Goal: Task Accomplishment & Management: Manage account settings

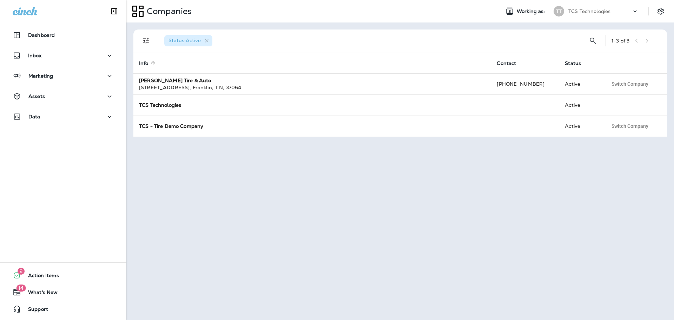
click at [595, 13] on p "TCS Technologies" at bounding box center [589, 11] width 42 height 6
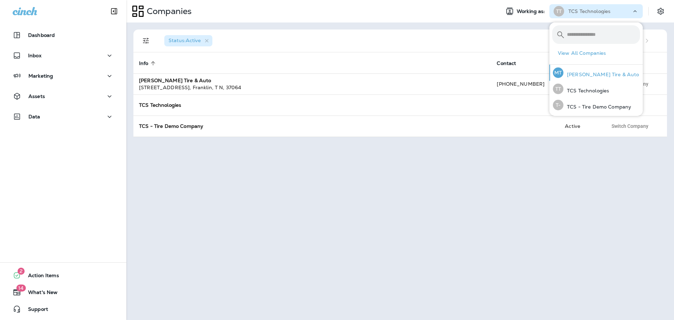
click at [579, 76] on p "[PERSON_NAME] Tire & Auto" at bounding box center [601, 75] width 76 height 6
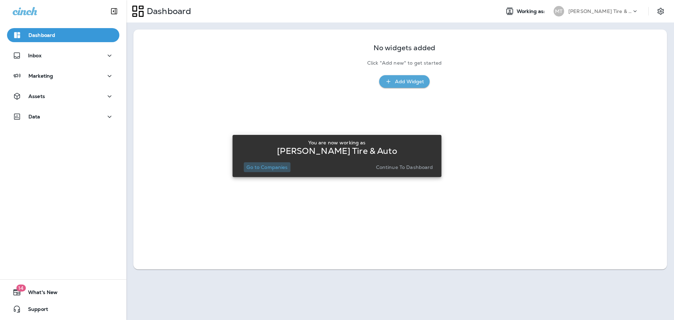
click at [272, 165] on p "Go to Companies" at bounding box center [266, 167] width 41 height 6
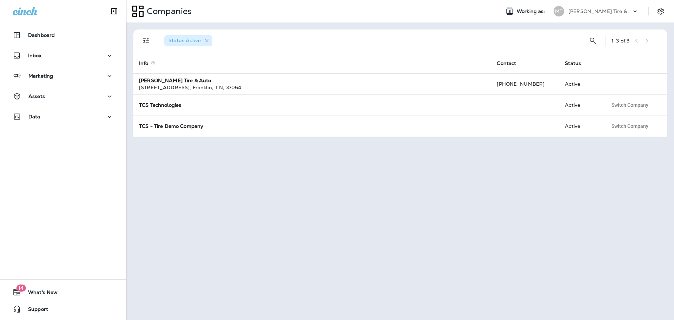
click at [630, 11] on div "[PERSON_NAME] Tire & Auto" at bounding box center [599, 11] width 63 height 11
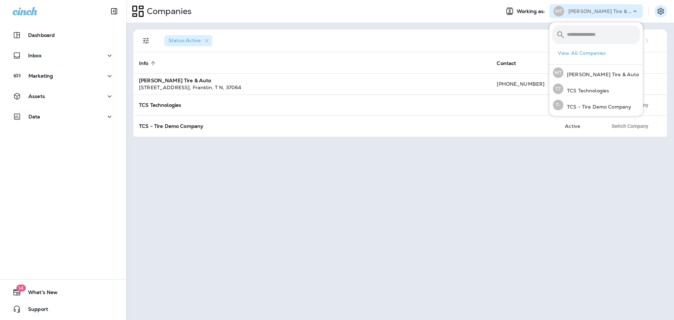
click at [660, 9] on icon "Settings" at bounding box center [660, 11] width 6 height 7
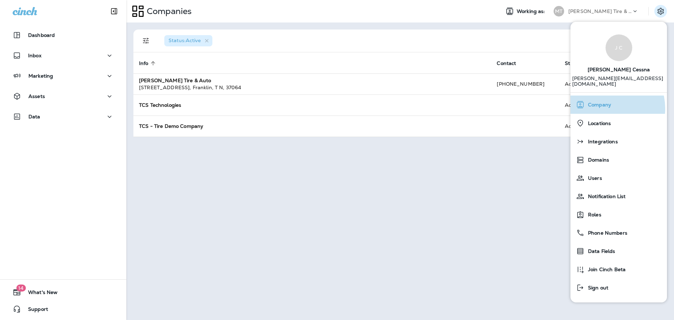
click at [604, 103] on div "Company" at bounding box center [618, 105] width 91 height 14
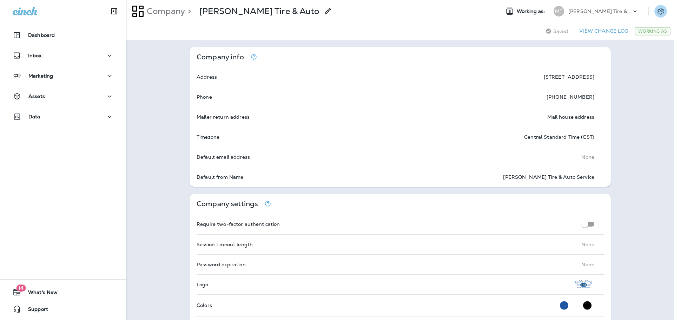
click at [656, 13] on icon "Settings" at bounding box center [660, 11] width 8 height 8
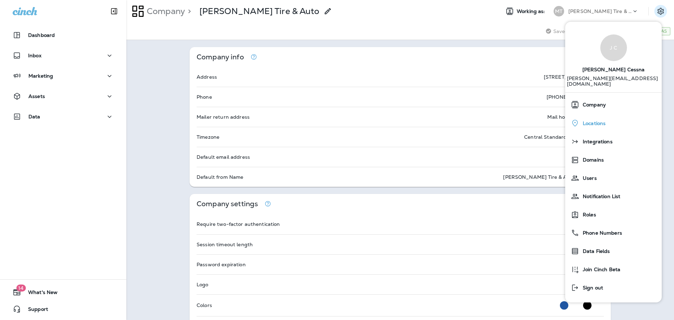
click at [606, 116] on div "Locations" at bounding box center [613, 123] width 91 height 14
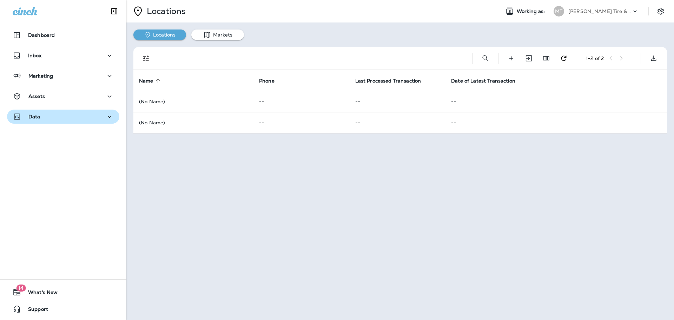
click at [35, 117] on p "Data" at bounding box center [34, 117] width 12 height 6
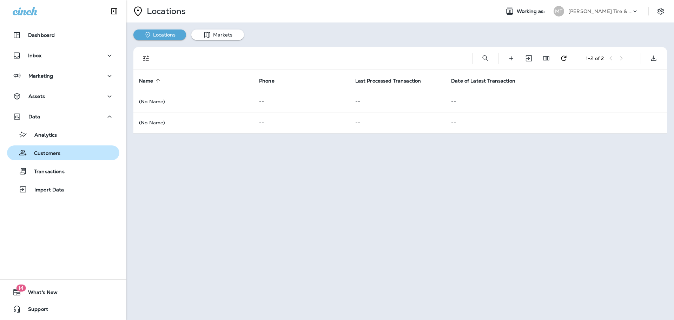
click at [41, 153] on p "Customers" at bounding box center [43, 153] width 33 height 7
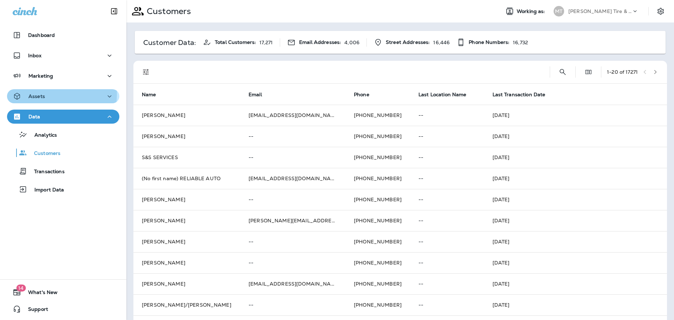
click at [35, 94] on p "Assets" at bounding box center [36, 96] width 16 height 6
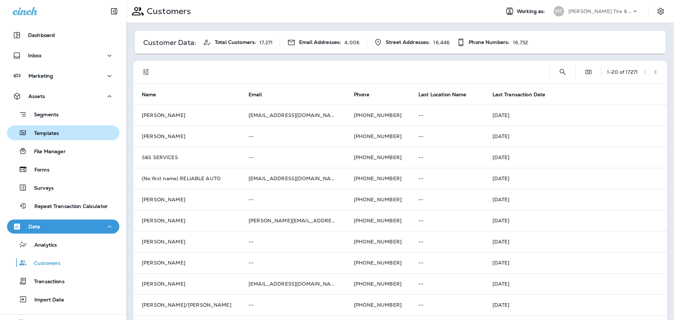
click at [42, 134] on p "Templates" at bounding box center [43, 133] width 32 height 7
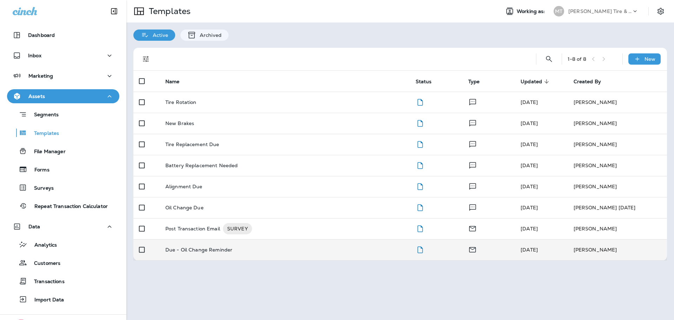
click at [192, 247] on p "Due - Oil Change Reminder" at bounding box center [198, 250] width 67 height 6
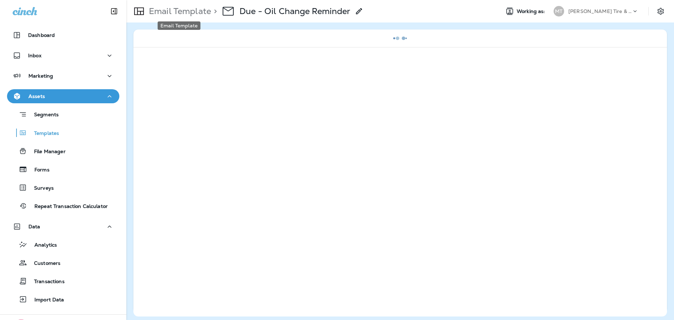
click at [188, 15] on p "Email Template" at bounding box center [178, 11] width 65 height 11
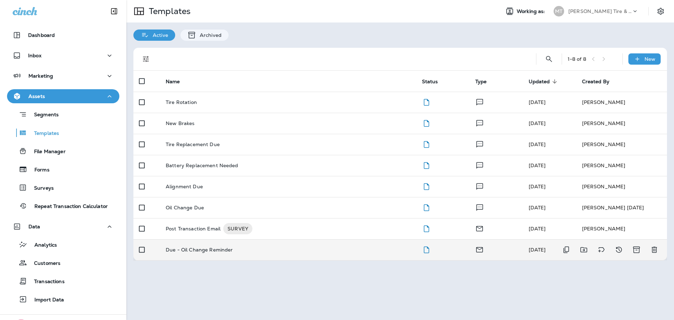
click at [198, 249] on p "Due - Oil Change Reminder" at bounding box center [199, 250] width 67 height 6
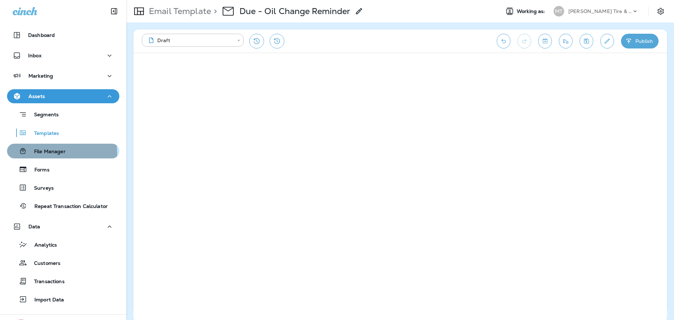
click at [46, 154] on p "File Manager" at bounding box center [46, 151] width 39 height 7
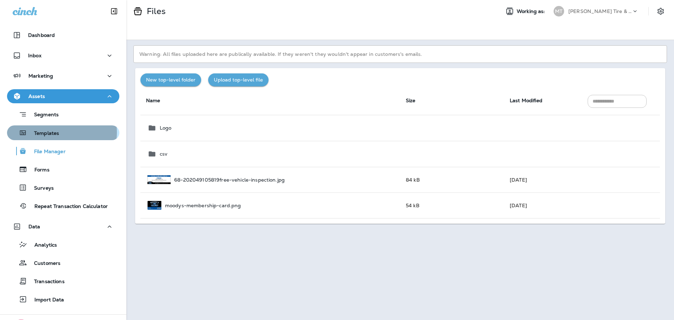
click at [56, 132] on p "Templates" at bounding box center [43, 133] width 32 height 7
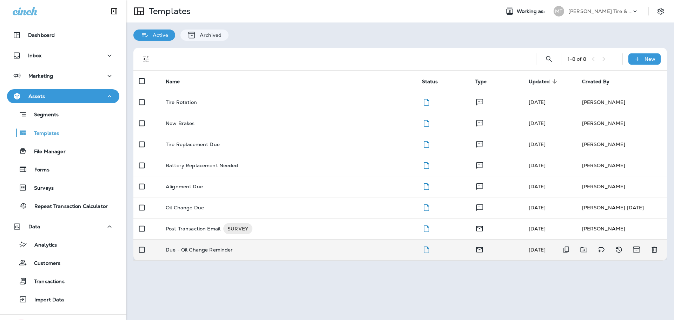
click at [187, 249] on p "Due - Oil Change Reminder" at bounding box center [199, 250] width 67 height 6
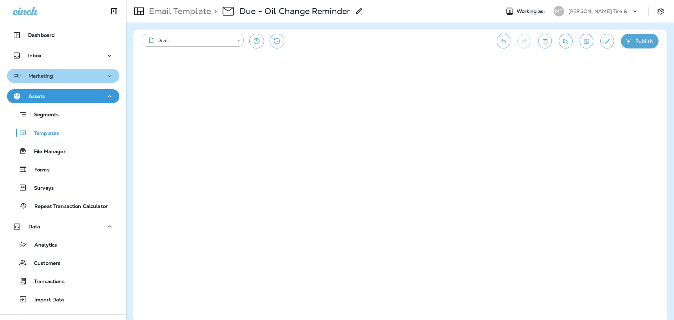
click at [106, 76] on icon "button" at bounding box center [109, 76] width 8 height 9
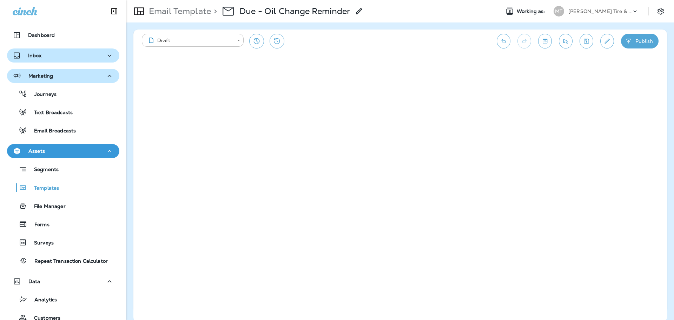
click at [108, 56] on icon "button" at bounding box center [110, 55] width 4 height 2
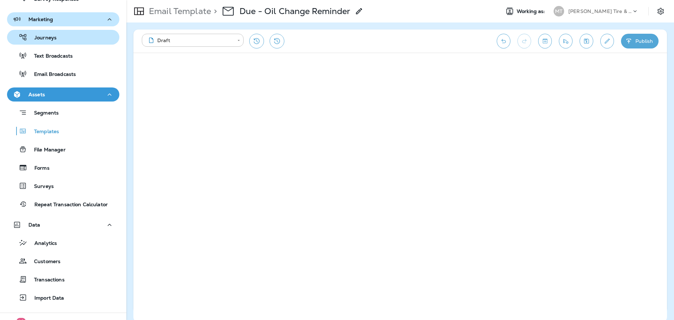
scroll to position [145, 0]
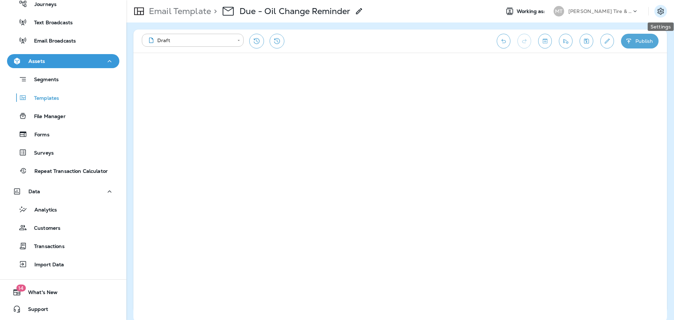
click at [661, 11] on icon "Settings" at bounding box center [660, 11] width 6 height 7
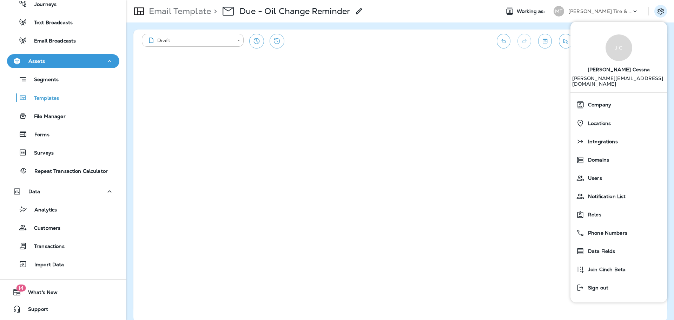
click at [462, 10] on div "Email Template > Due - Oil Change Reminder" at bounding box center [310, 11] width 368 height 20
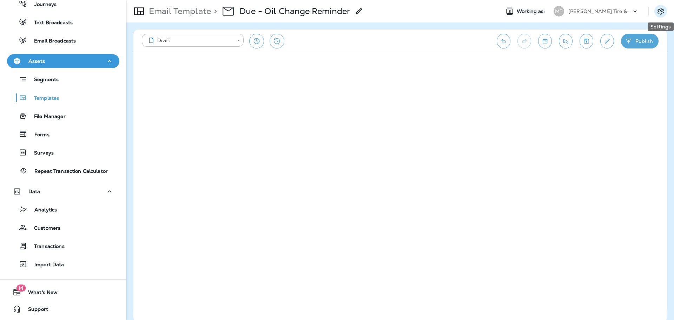
click at [659, 12] on icon "Settings" at bounding box center [660, 11] width 8 height 8
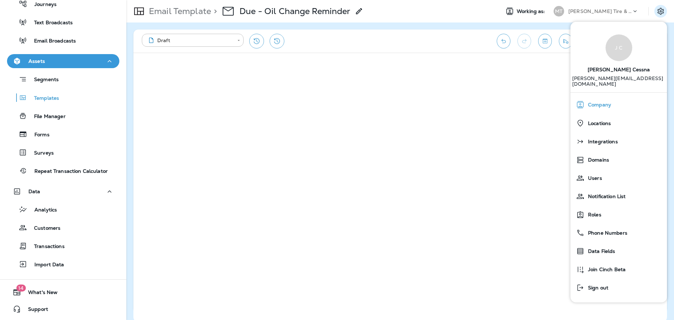
click at [607, 102] on span "Company" at bounding box center [597, 105] width 27 height 6
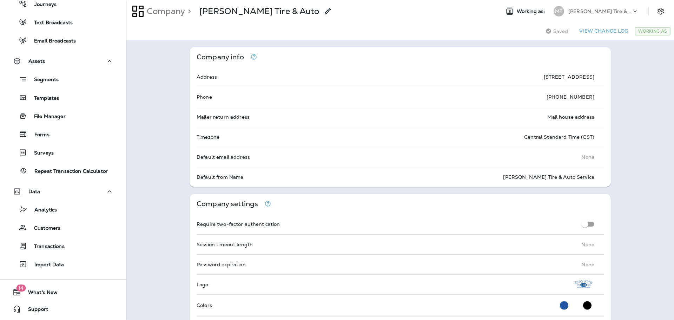
scroll to position [140, 0]
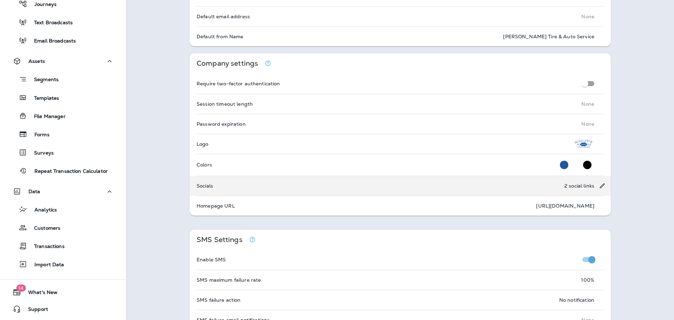
click at [214, 186] on div "Socials" at bounding box center [205, 186] width 31 height 6
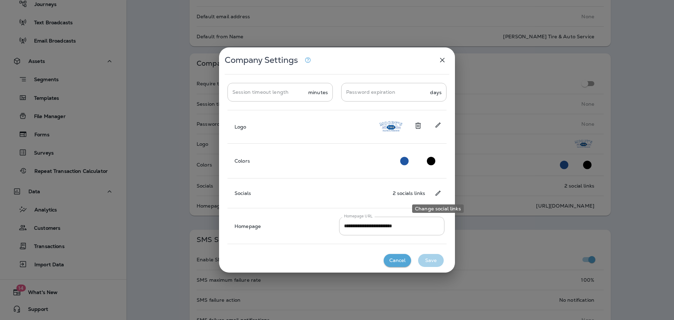
click at [439, 190] on icon "Change social links" at bounding box center [437, 193] width 7 height 7
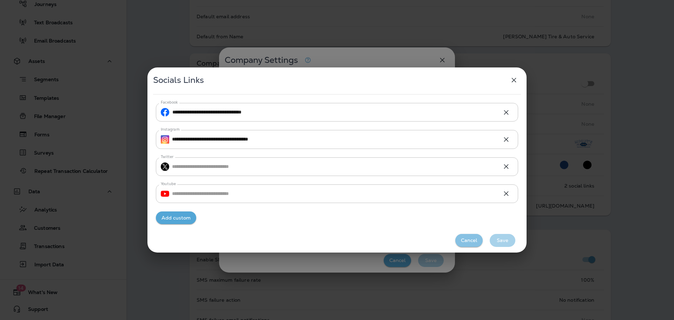
click at [472, 242] on button "Cancel" at bounding box center [468, 240] width 27 height 13
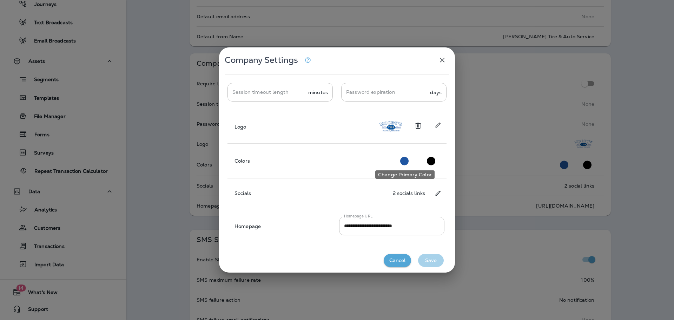
click at [402, 160] on circle "Change Primary Color" at bounding box center [404, 161] width 8 height 8
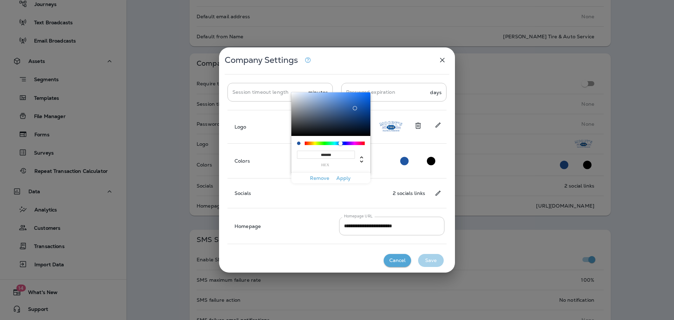
drag, startPoint x: 337, startPoint y: 155, endPoint x: 305, endPoint y: 155, distance: 31.9
click at [304, 155] on input "*******" at bounding box center [326, 155] width 58 height 8
click at [398, 259] on button "Cancel" at bounding box center [397, 260] width 27 height 13
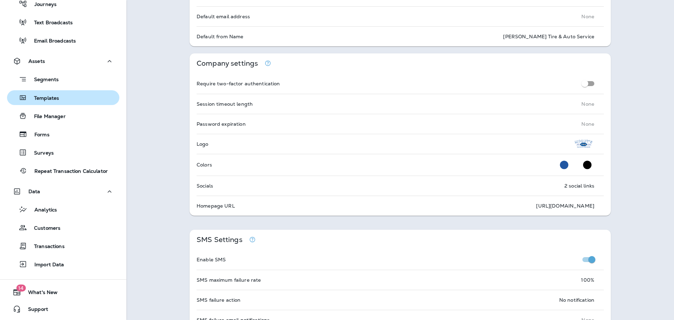
click at [46, 96] on p "Templates" at bounding box center [43, 98] width 32 height 7
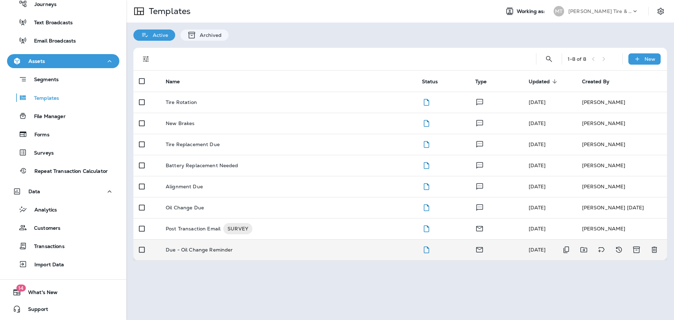
click at [187, 248] on p "Due - Oil Change Reminder" at bounding box center [199, 250] width 67 height 6
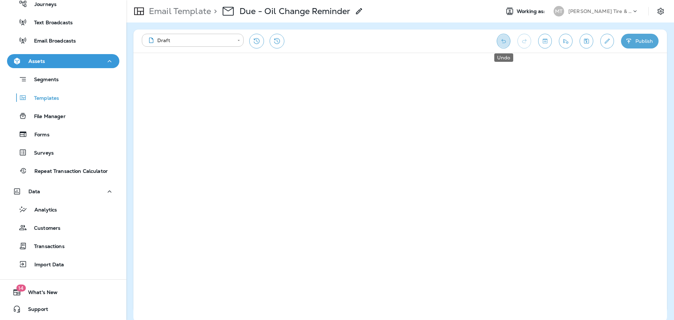
click at [502, 46] on button "Undo" at bounding box center [504, 41] width 14 height 15
drag, startPoint x: 51, startPoint y: 227, endPoint x: 55, endPoint y: 225, distance: 4.4
click at [54, 226] on p "Customers" at bounding box center [43, 228] width 33 height 7
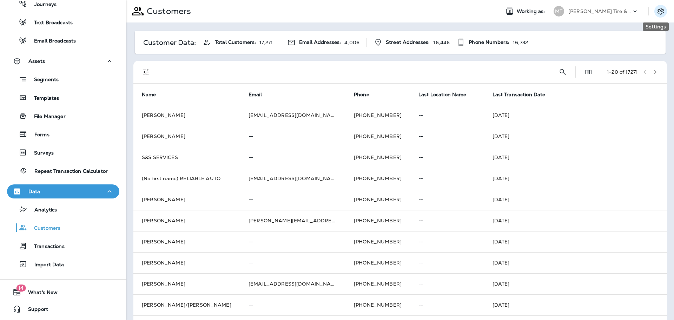
click at [660, 9] on button "Settings" at bounding box center [660, 11] width 13 height 13
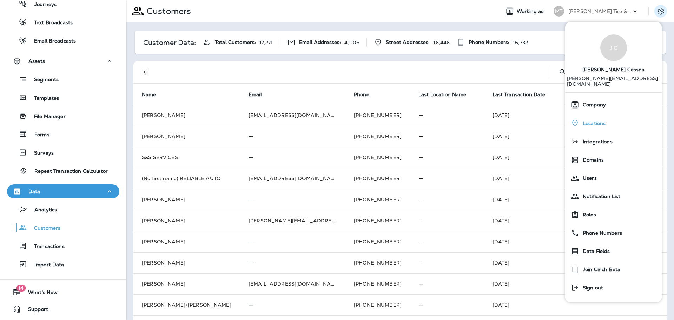
click at [593, 120] on span "Locations" at bounding box center [592, 123] width 26 height 6
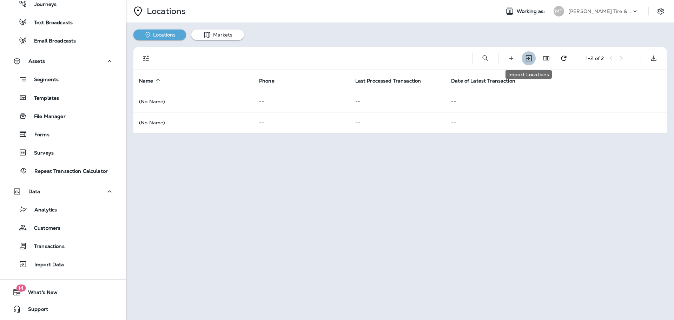
click at [524, 59] on icon "Import Locations" at bounding box center [528, 58] width 9 height 8
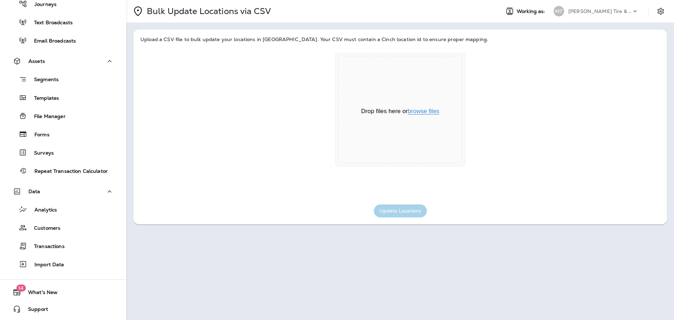
click at [424, 110] on button "browse files" at bounding box center [424, 111] width 32 height 6
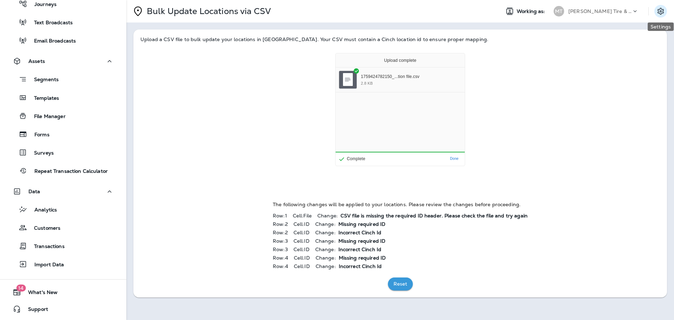
click at [658, 14] on icon "Settings" at bounding box center [660, 11] width 8 height 8
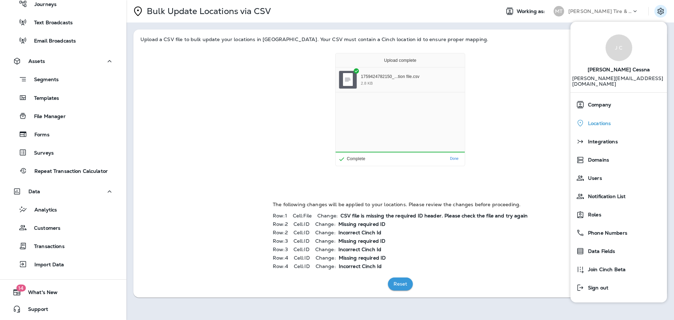
click at [608, 120] on span "Locations" at bounding box center [597, 123] width 26 height 6
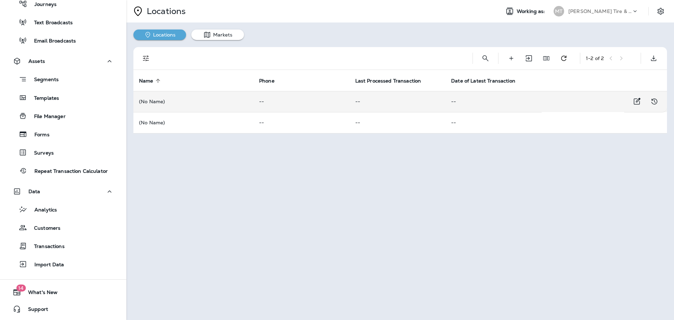
click at [145, 98] on td "(No Name)" at bounding box center [193, 101] width 120 height 21
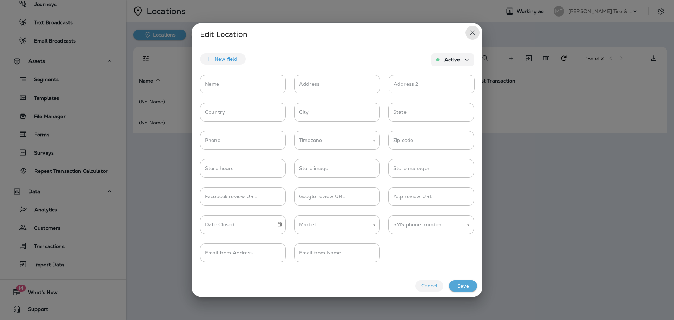
click at [476, 32] on icon "close" at bounding box center [472, 32] width 8 height 8
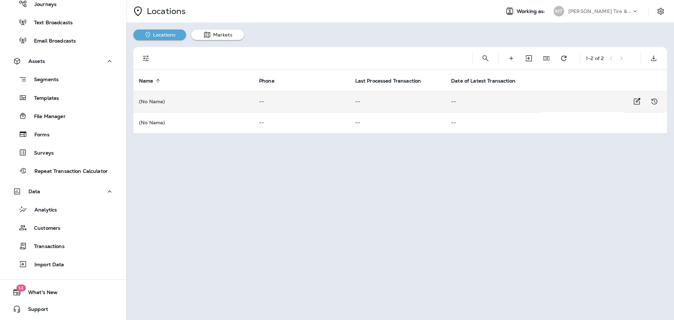
click at [150, 97] on td "(No Name)" at bounding box center [193, 101] width 120 height 21
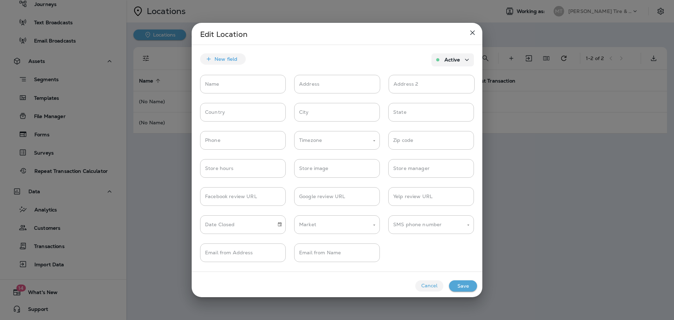
click at [437, 286] on button "Cancel" at bounding box center [429, 285] width 28 height 11
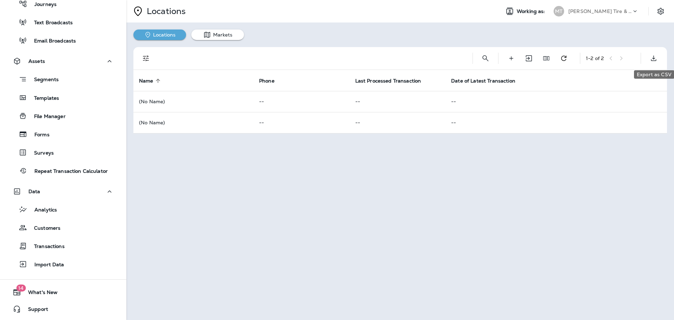
click at [653, 60] on icon "Export as CSV" at bounding box center [653, 57] width 5 height 5
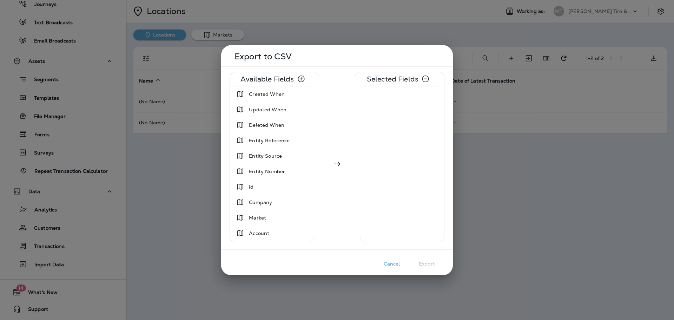
scroll to position [70, 0]
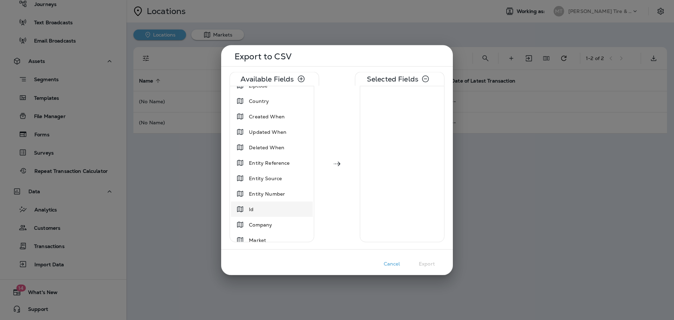
click at [265, 212] on div "Id" at bounding box center [271, 209] width 79 height 13
click at [392, 264] on button "Cancel" at bounding box center [391, 263] width 35 height 11
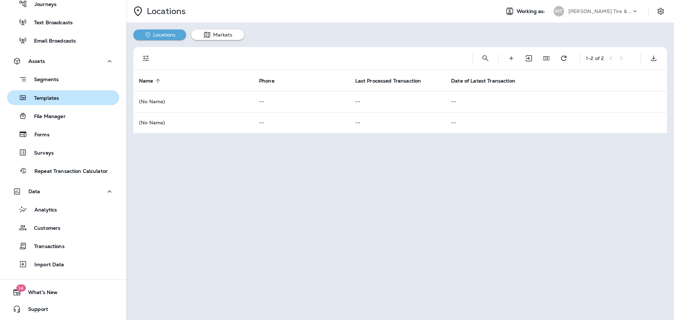
click at [47, 97] on p "Templates" at bounding box center [43, 98] width 32 height 7
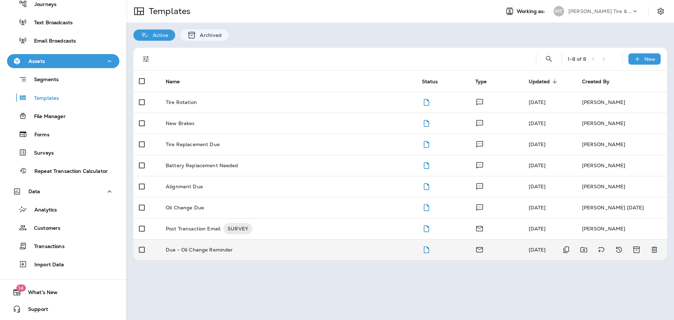
click at [188, 250] on p "Due - Oil Change Reminder" at bounding box center [199, 250] width 67 height 6
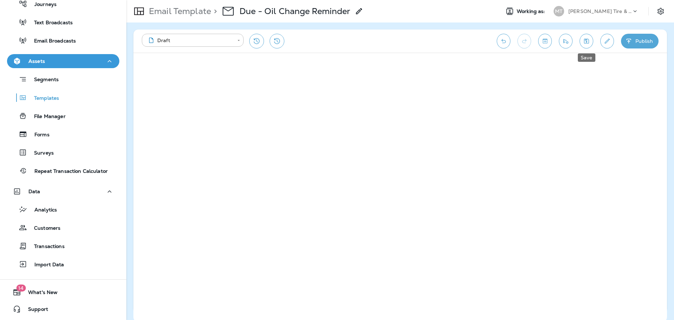
click at [584, 43] on icon "Save" at bounding box center [586, 41] width 7 height 7
click at [547, 42] on icon "Toggle preview" at bounding box center [545, 41] width 5 height 5
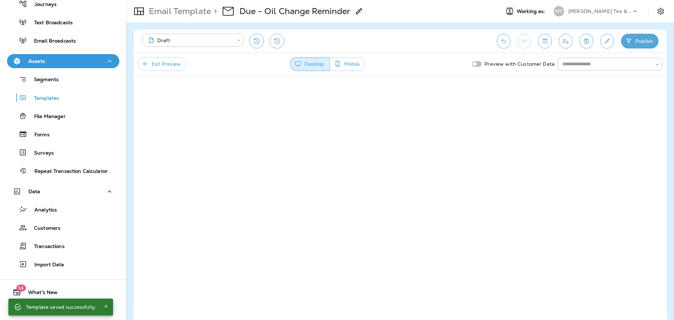
click at [155, 65] on button "Exit Preview" at bounding box center [162, 64] width 49 height 14
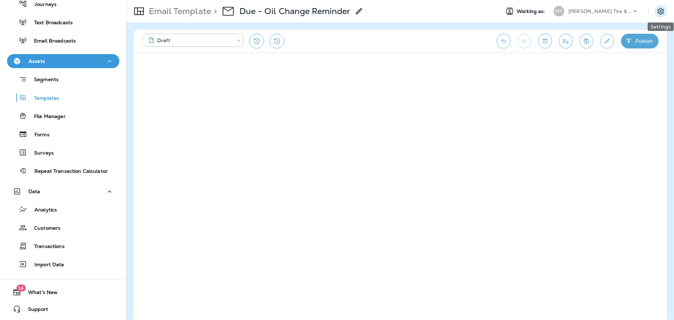
click at [662, 12] on icon "Settings" at bounding box center [660, 11] width 8 height 8
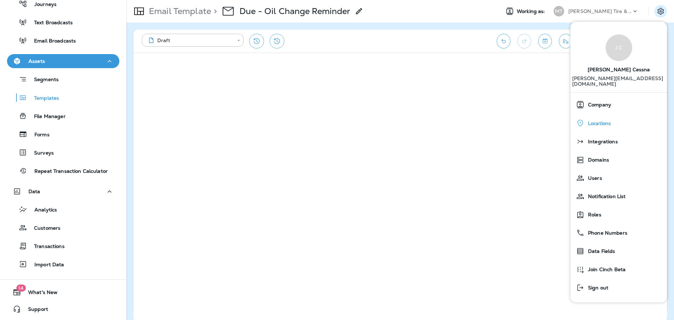
click at [604, 120] on span "Locations" at bounding box center [597, 123] width 26 height 6
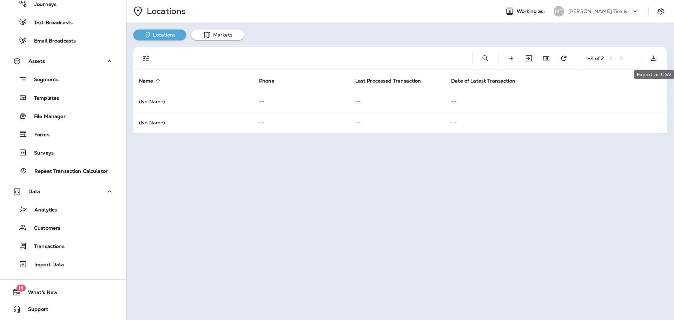
click at [652, 57] on icon "Export as CSV" at bounding box center [653, 58] width 8 height 8
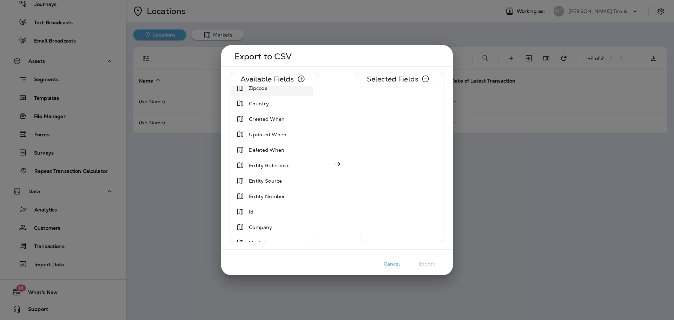
scroll to position [70, 0]
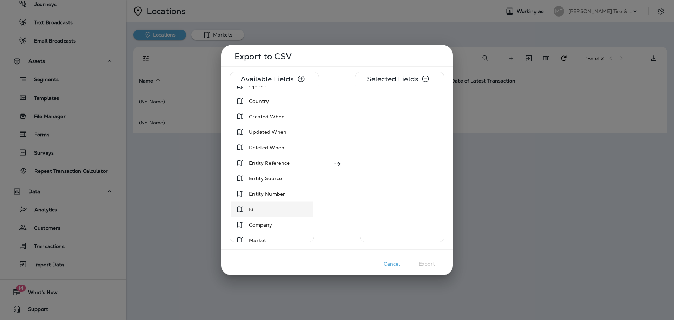
click at [258, 207] on div "Id" at bounding box center [271, 209] width 79 height 13
click at [426, 262] on button "Export" at bounding box center [426, 263] width 35 height 11
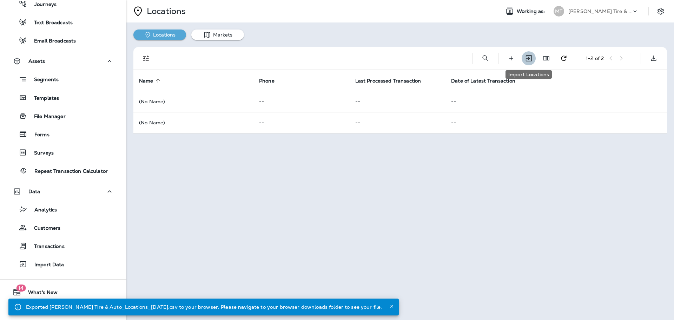
click at [527, 60] on icon "Import Locations" at bounding box center [528, 58] width 9 height 8
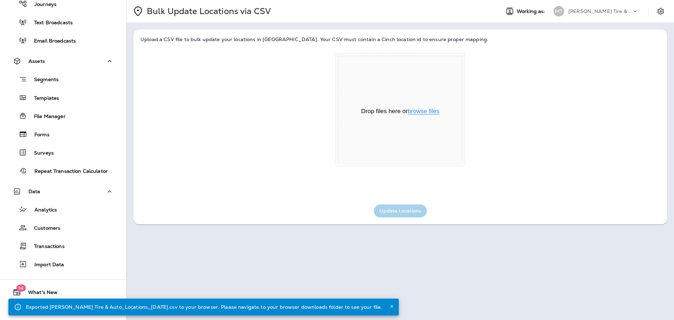
click at [430, 111] on button "browse files" at bounding box center [424, 111] width 32 height 6
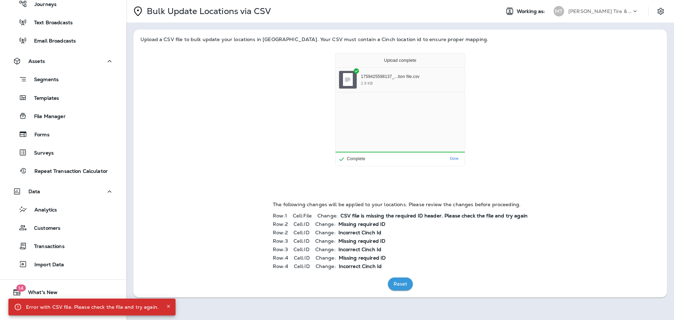
click at [402, 283] on button "Reset" at bounding box center [400, 283] width 25 height 13
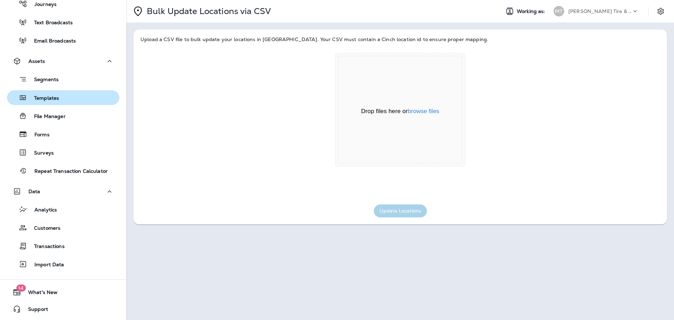
click at [55, 97] on p "Templates" at bounding box center [43, 98] width 32 height 7
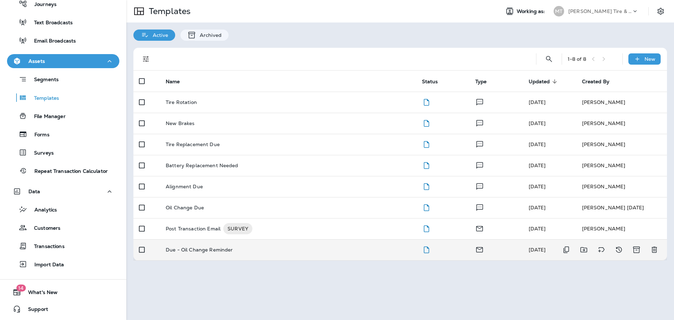
click at [195, 245] on td "Due - Oil Change Reminder" at bounding box center [288, 249] width 256 height 21
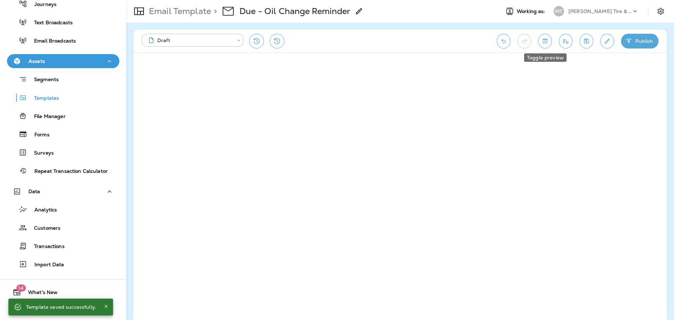
click at [548, 41] on icon "Toggle preview" at bounding box center [544, 41] width 7 height 7
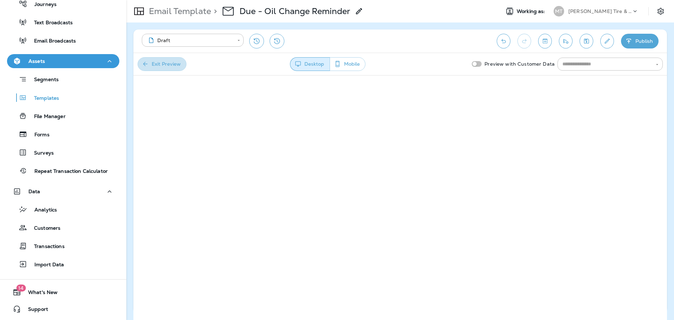
click at [165, 68] on button "Exit Preview" at bounding box center [162, 64] width 49 height 14
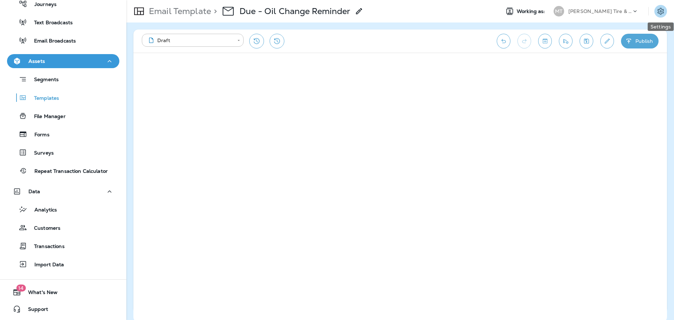
click at [660, 9] on icon "Settings" at bounding box center [660, 11] width 8 height 8
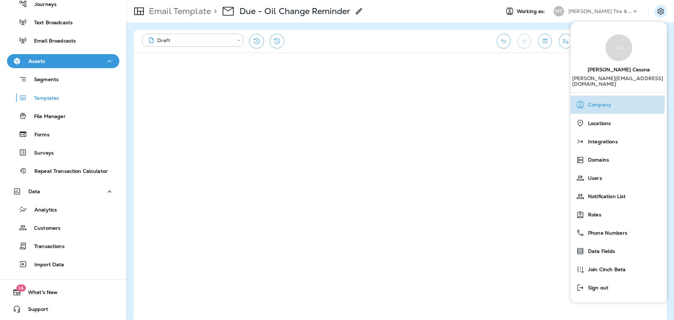
click at [609, 102] on span "Company" at bounding box center [597, 105] width 27 height 6
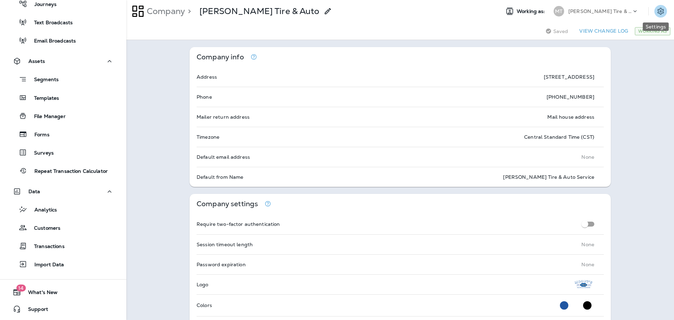
click at [657, 14] on icon "Settings" at bounding box center [660, 11] width 6 height 7
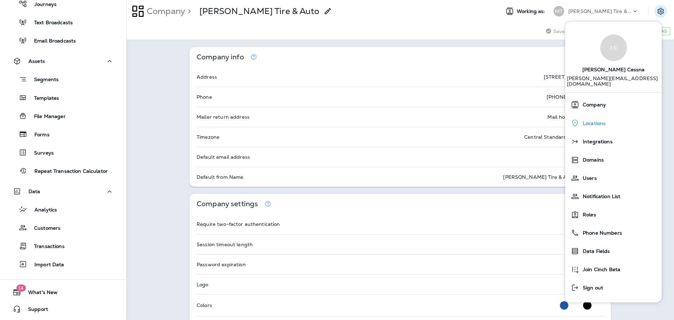
click at [594, 120] on span "Locations" at bounding box center [592, 123] width 26 height 6
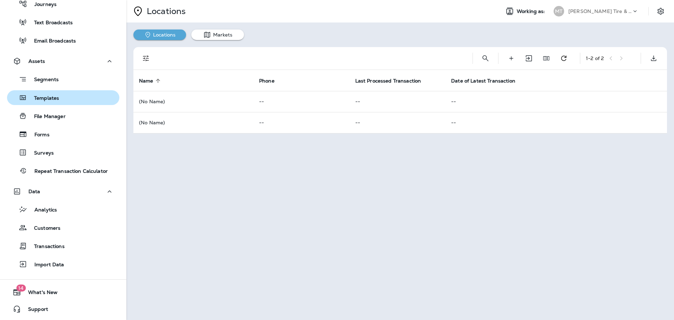
click at [40, 92] on button "Templates" at bounding box center [63, 97] width 112 height 15
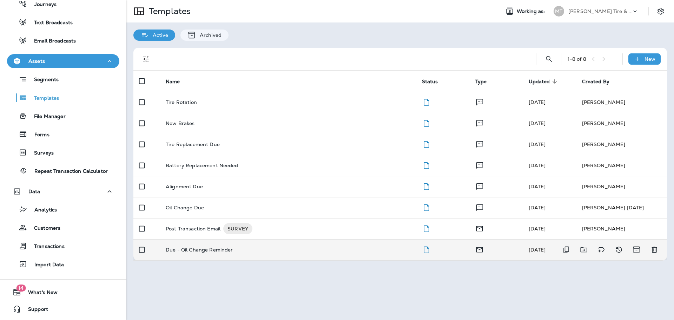
click at [190, 251] on p "Due - Oil Change Reminder" at bounding box center [199, 250] width 67 height 6
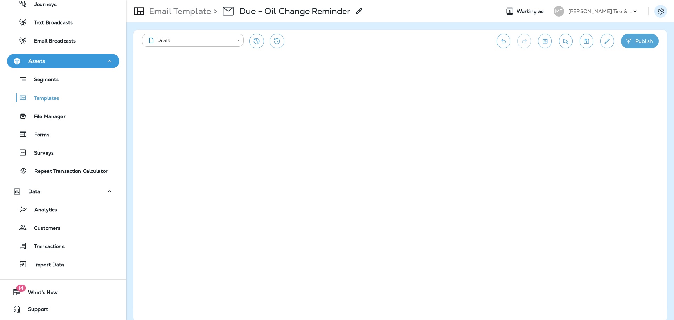
drag, startPoint x: 662, startPoint y: 15, endPoint x: 665, endPoint y: 12, distance: 4.5
click at [663, 14] on icon "Settings" at bounding box center [660, 11] width 8 height 8
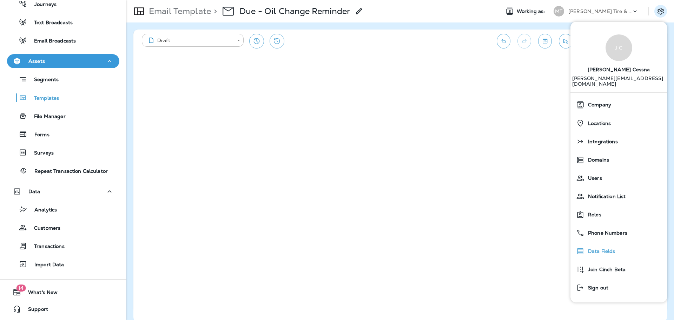
click at [605, 249] on div "Data Fields" at bounding box center [618, 251] width 91 height 14
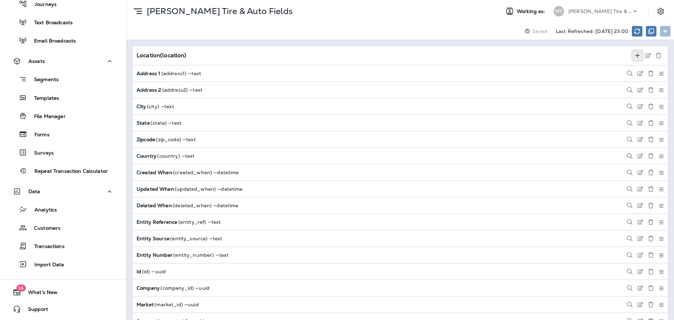
click at [635, 57] on use at bounding box center [637, 55] width 4 height 4
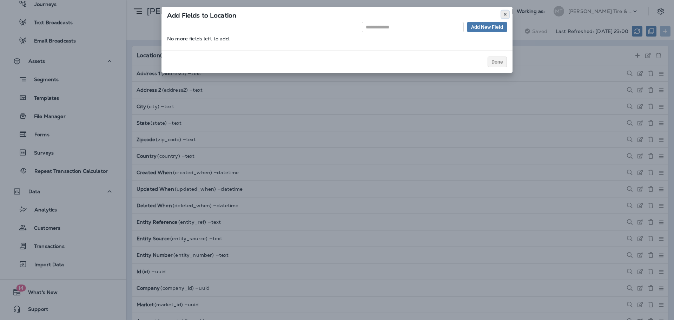
click at [505, 15] on use at bounding box center [505, 14] width 2 height 3
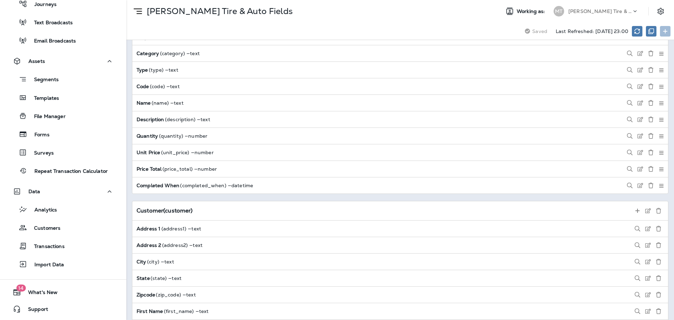
scroll to position [807, 0]
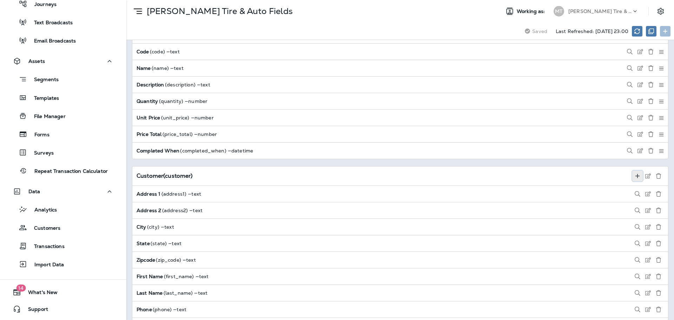
click at [635, 176] on use at bounding box center [637, 176] width 4 height 4
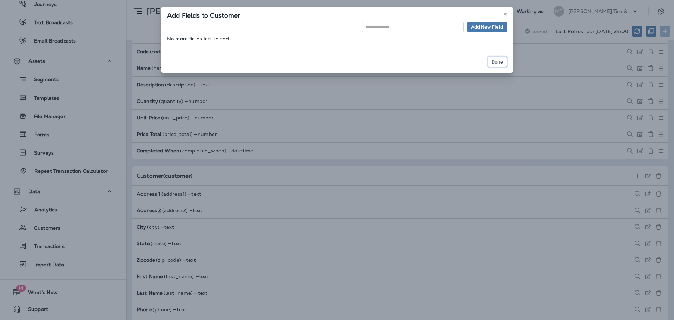
click at [502, 65] on button "Done" at bounding box center [497, 62] width 19 height 11
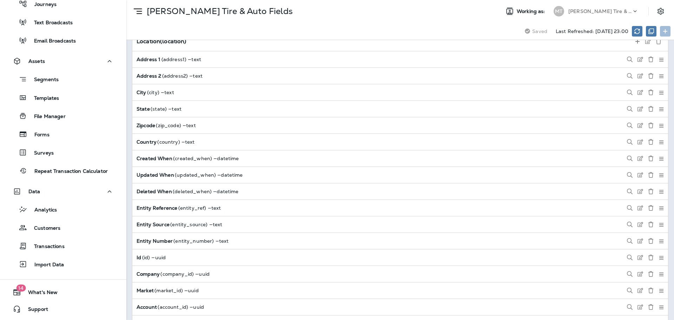
scroll to position [0, 0]
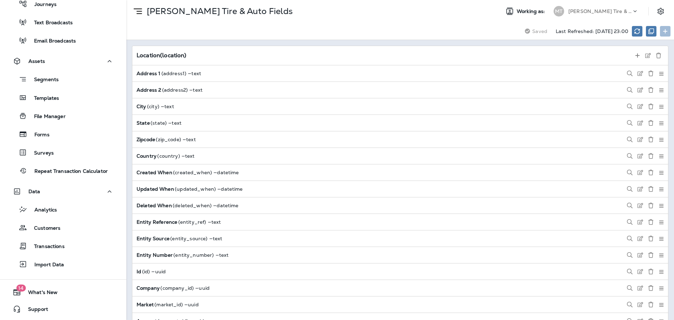
click at [600, 12] on p "[PERSON_NAME] Tire & Auto" at bounding box center [599, 11] width 63 height 6
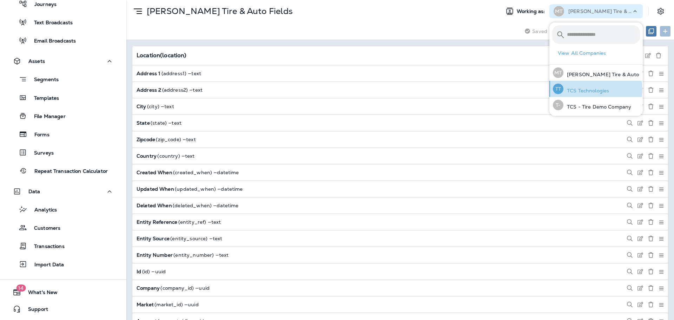
click at [596, 89] on p "TCS Technologies" at bounding box center [586, 91] width 46 height 6
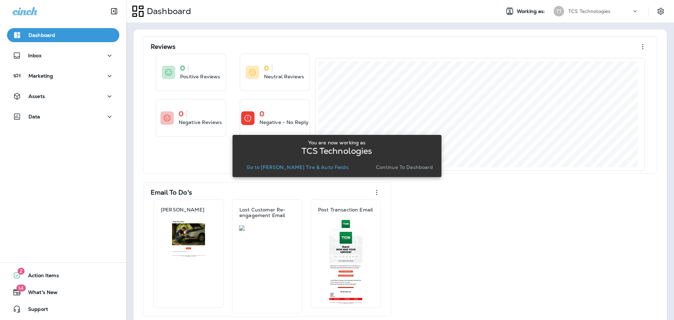
click at [404, 168] on p "Continue to Dashboard" at bounding box center [404, 167] width 57 height 6
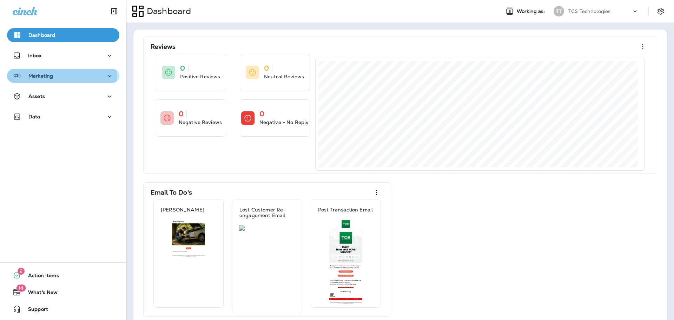
click at [48, 78] on p "Marketing" at bounding box center [40, 76] width 25 height 6
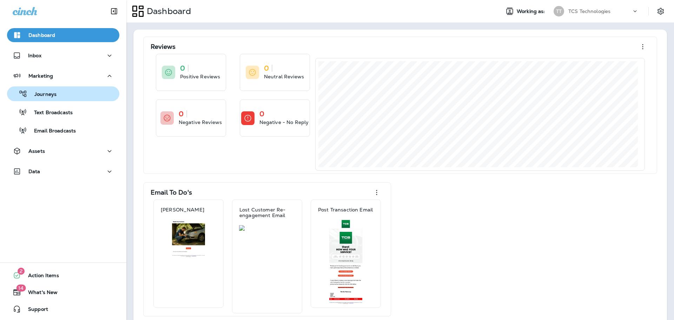
click at [47, 92] on p "Journeys" at bounding box center [41, 94] width 29 height 7
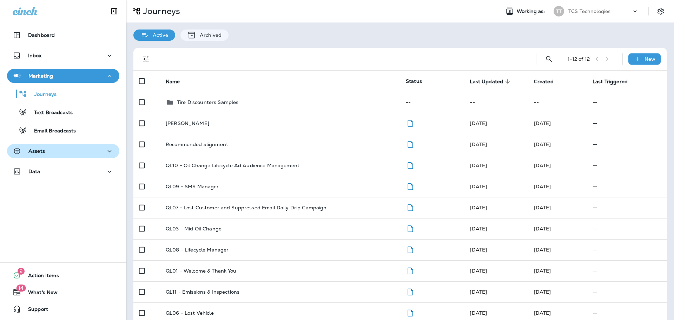
click at [66, 148] on div "Assets" at bounding box center [63, 151] width 101 height 9
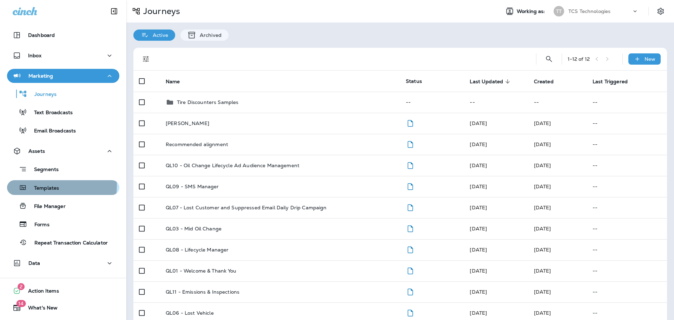
click at [50, 186] on p "Templates" at bounding box center [43, 188] width 32 height 7
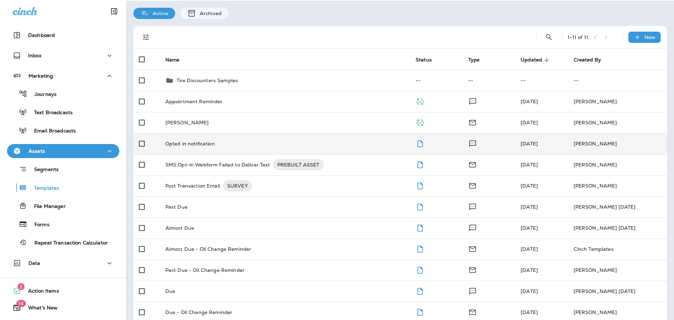
scroll to position [32, 0]
